Goal: Task Accomplishment & Management: Use online tool/utility

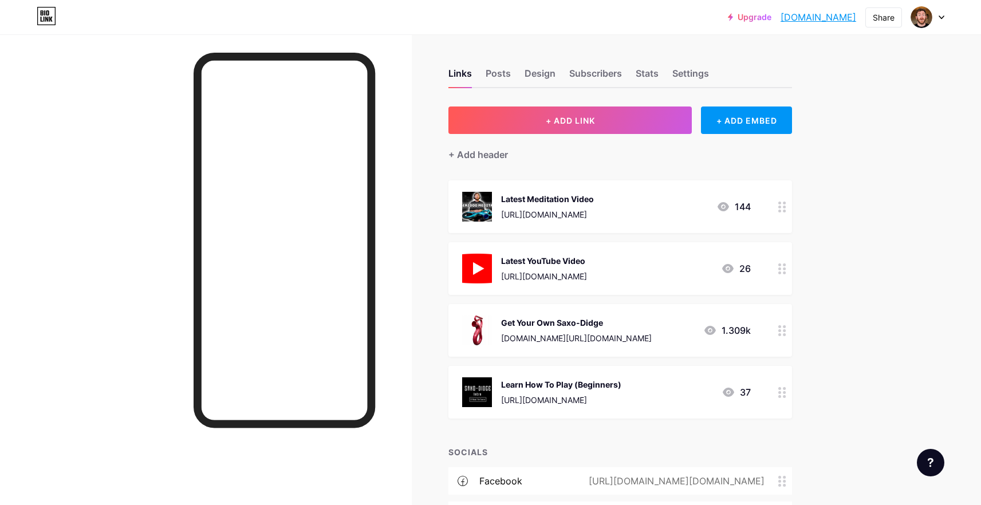
click at [787, 274] on div at bounding box center [782, 268] width 19 height 53
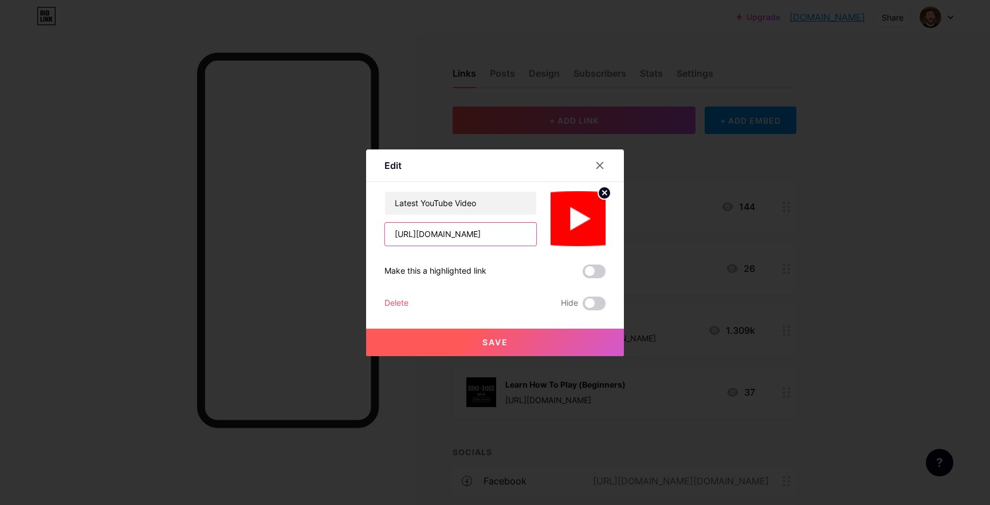
click at [462, 231] on input "[URL][DOMAIN_NAME]" at bounding box center [460, 234] width 151 height 23
paste input "UNXGwuvbCo0&list=PLHzuSe_md4eEv1OfU_1K2i6d6hAHm9JI2&index=4"
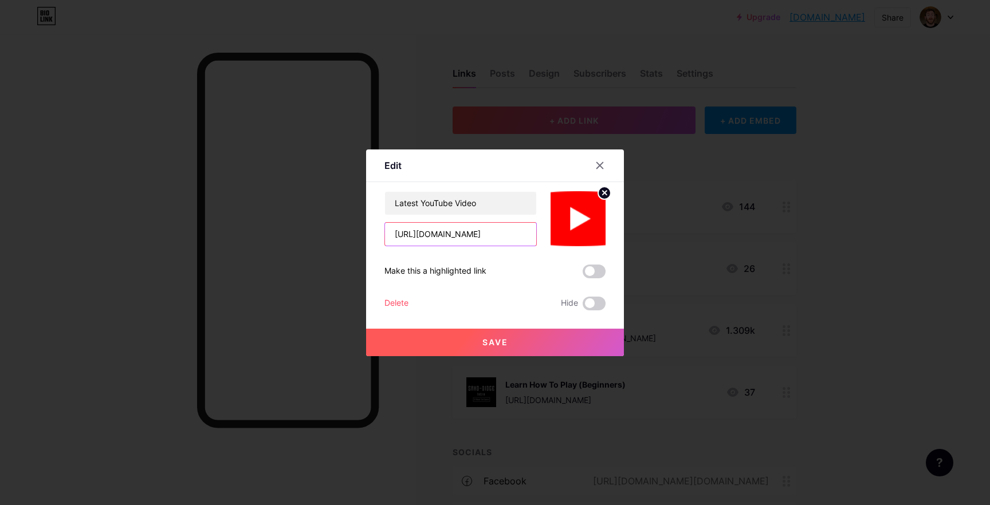
type input "[URL][DOMAIN_NAME]"
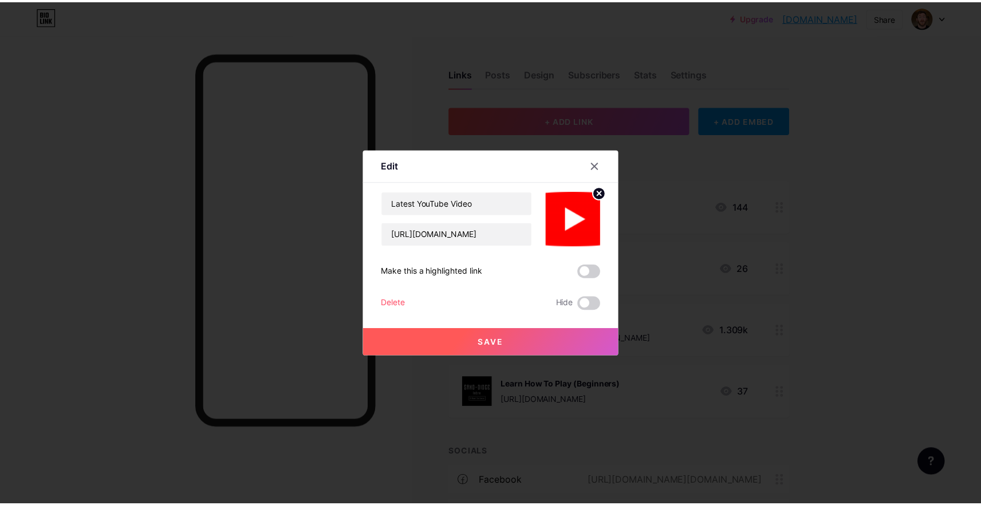
scroll to position [0, 0]
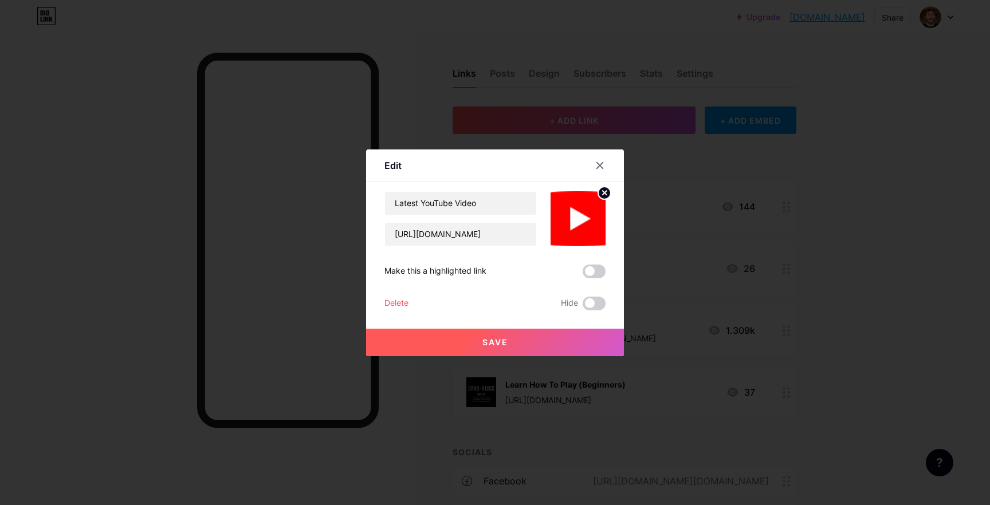
click at [518, 339] on button "Save" at bounding box center [495, 342] width 258 height 27
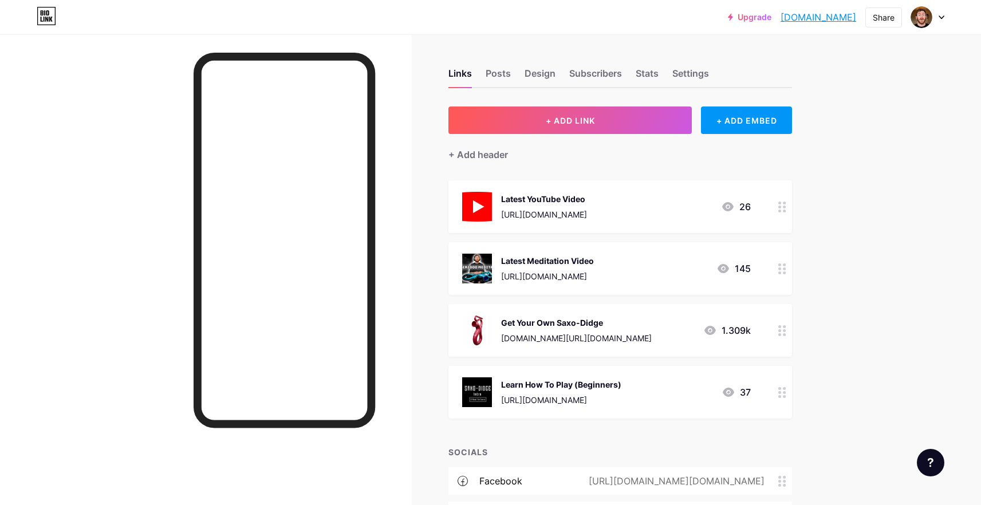
click at [786, 206] on icon at bounding box center [783, 207] width 8 height 11
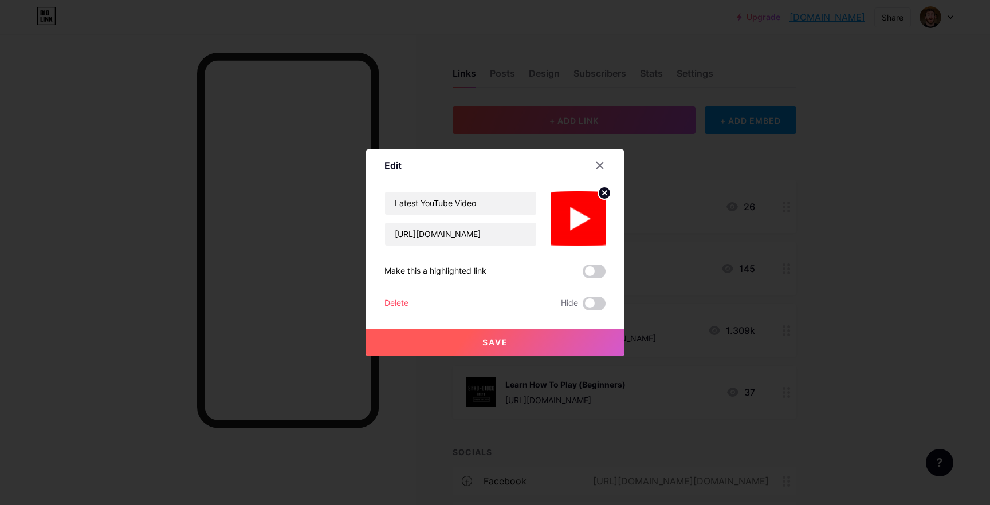
click at [603, 275] on span at bounding box center [594, 272] width 23 height 14
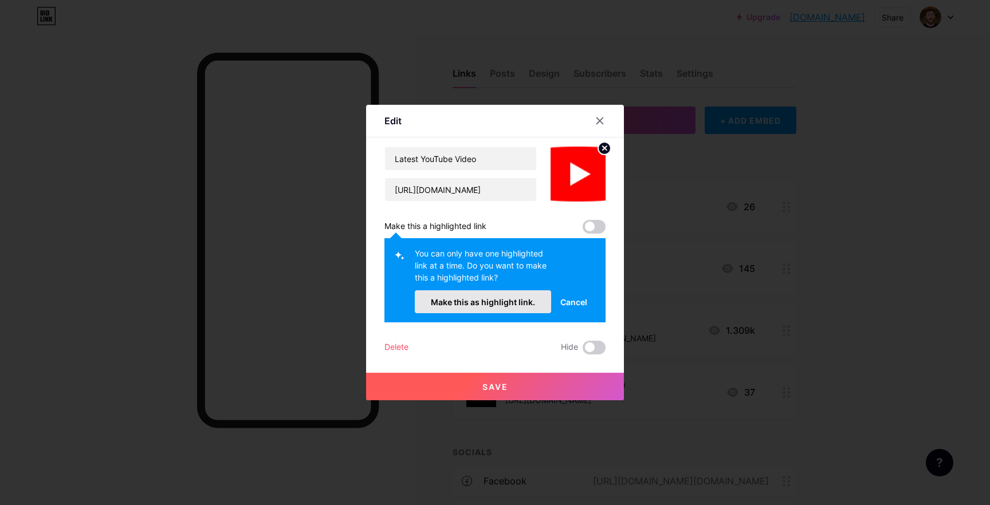
click at [508, 307] on button "Make this as highlight link." at bounding box center [483, 301] width 136 height 23
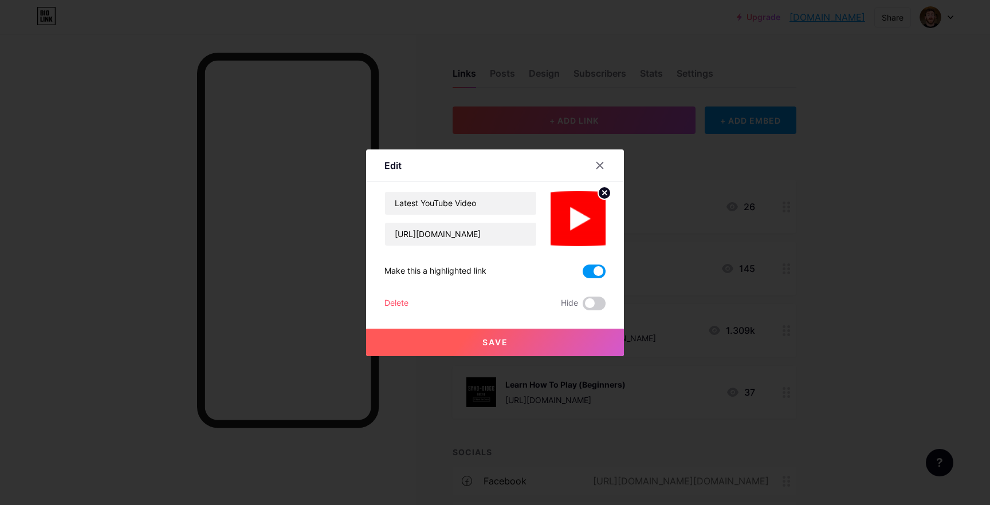
click at [511, 340] on button "Save" at bounding box center [495, 342] width 258 height 27
